Goal: Information Seeking & Learning: Learn about a topic

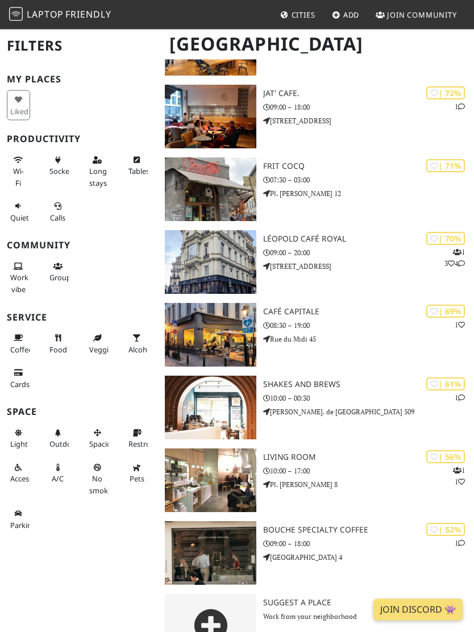
scroll to position [436, 0]
click at [310, 320] on p "08:30 – 19:00" at bounding box center [368, 325] width 211 height 11
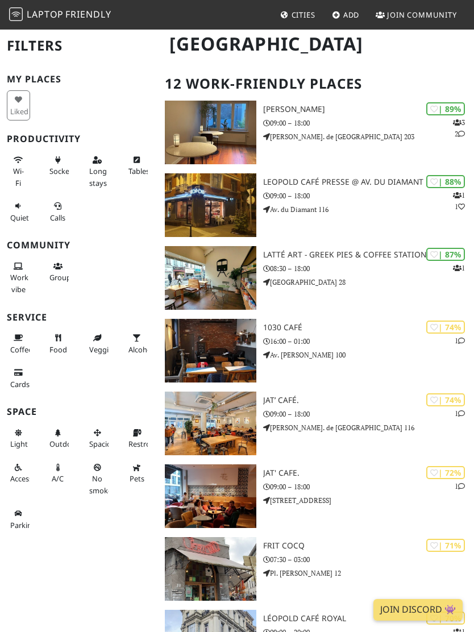
scroll to position [40, 0]
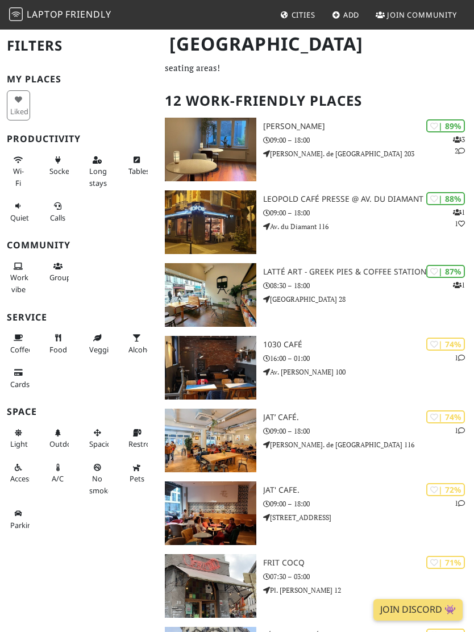
click at [299, 340] on h3 "1030 Café" at bounding box center [368, 345] width 211 height 10
click at [388, 268] on h3 "Latté Art - Greek Pies & Coffee Station" at bounding box center [368, 273] width 211 height 10
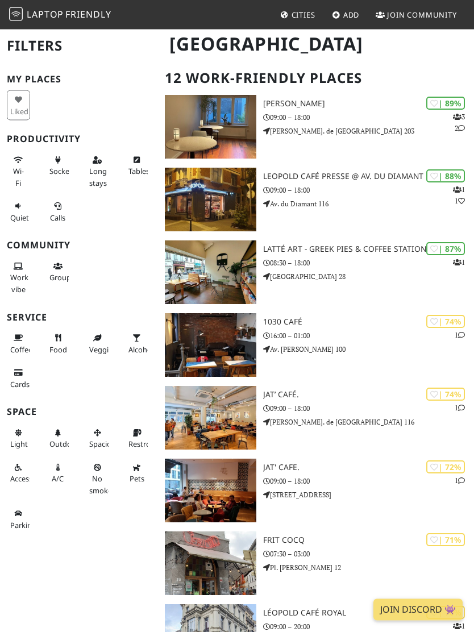
scroll to position [0, 0]
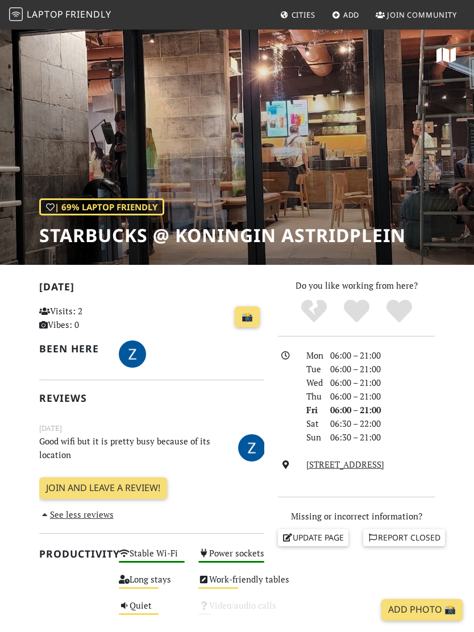
click at [302, 11] on span "Cities" at bounding box center [303, 15] width 24 height 10
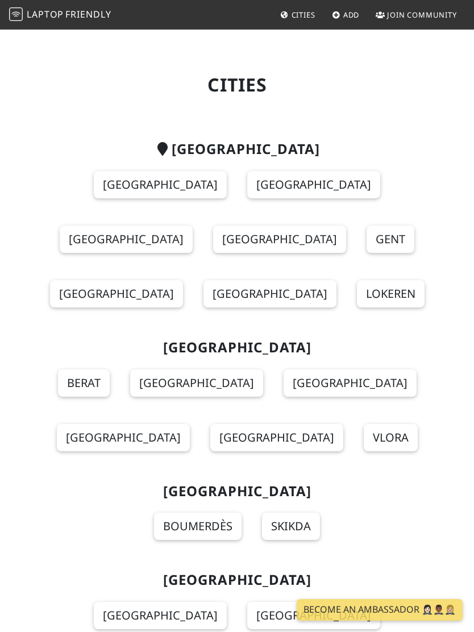
click at [346, 226] on link "[GEOGRAPHIC_DATA]" at bounding box center [279, 239] width 133 height 27
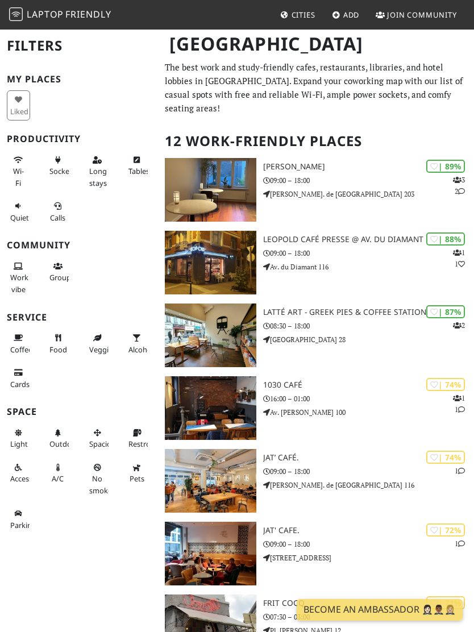
click at [64, 166] on span "Sockets" at bounding box center [62, 171] width 26 height 10
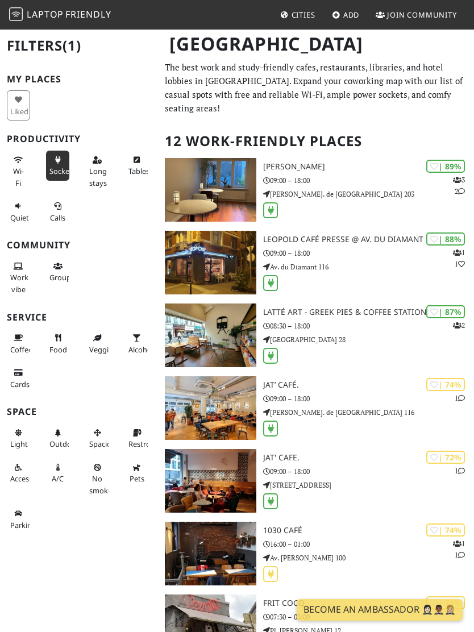
click at [16, 172] on span "Wi-Fi" at bounding box center [18, 177] width 11 height 22
